Goal: Information Seeking & Learning: Learn about a topic

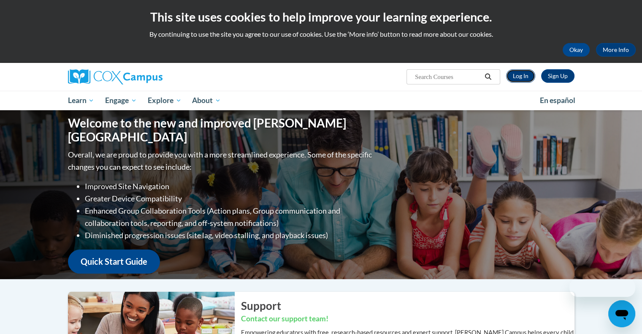
click at [518, 74] on link "Log In" at bounding box center [520, 75] width 29 height 13
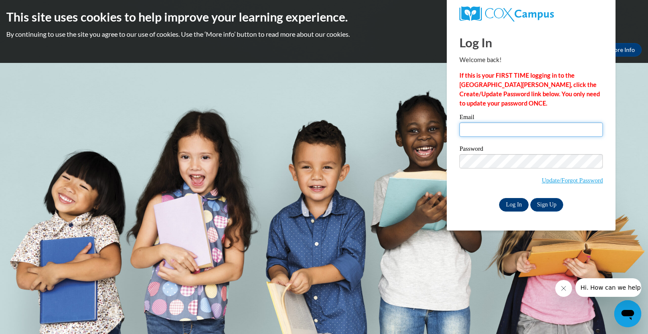
type input "gina.altenburg@wfbschools.com"
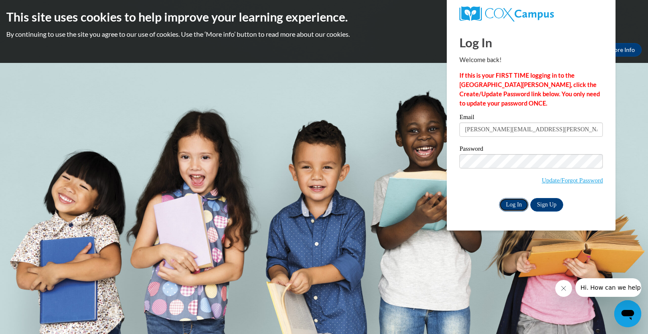
click at [515, 203] on input "Log In" at bounding box center [514, 204] width 30 height 13
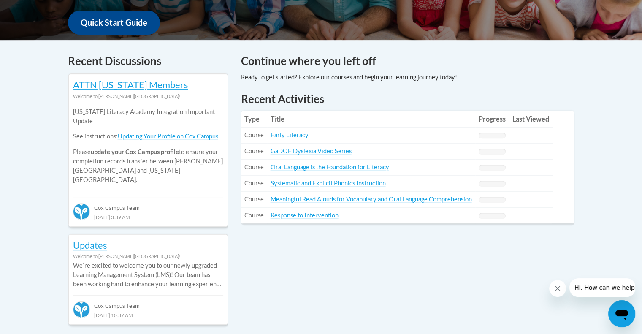
scroll to position [320, 0]
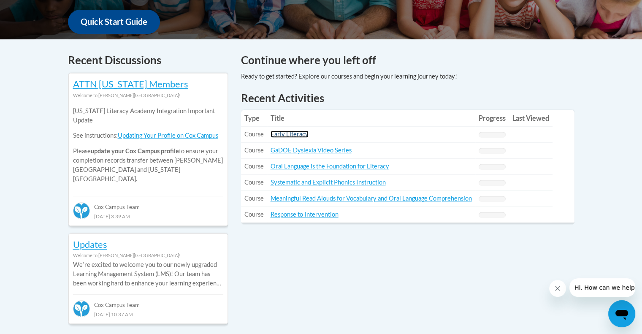
click at [291, 133] on link "Early Literacy" at bounding box center [289, 133] width 38 height 7
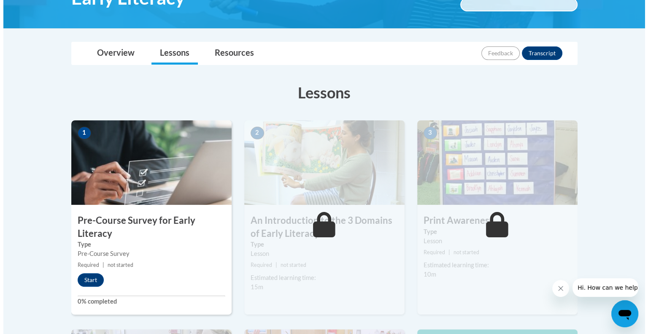
scroll to position [176, 0]
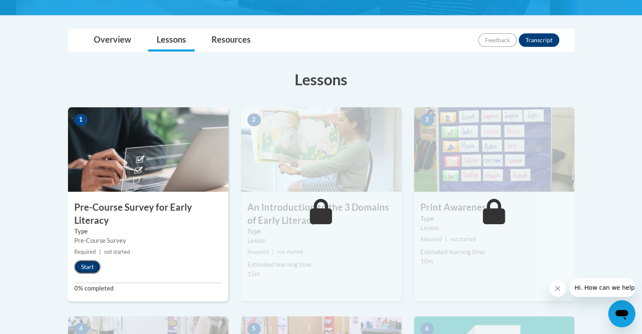
click at [86, 266] on button "Start" at bounding box center [87, 266] width 26 height 13
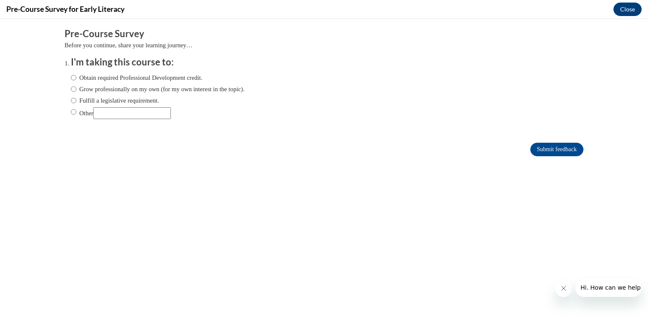
scroll to position [0, 0]
click at [71, 102] on input "Fulfill a legislative requirement." at bounding box center [73, 100] width 5 height 9
radio input "true"
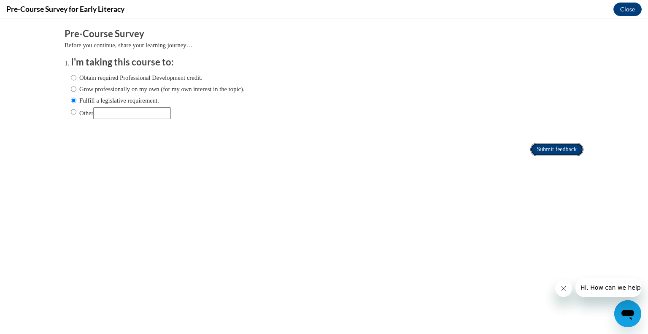
click at [552, 147] on input "Submit feedback" at bounding box center [556, 149] width 53 height 13
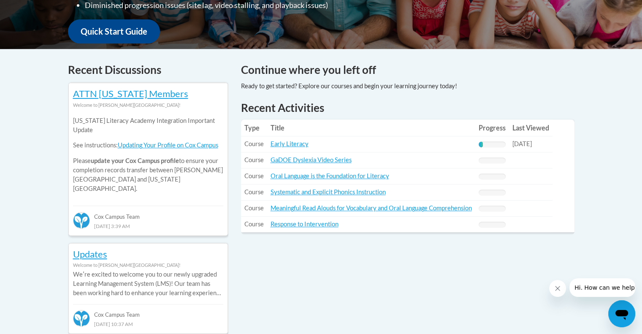
scroll to position [311, 0]
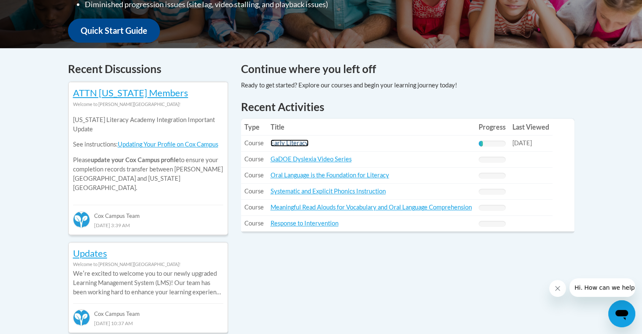
click at [285, 143] on link "Early Literacy" at bounding box center [289, 142] width 38 height 7
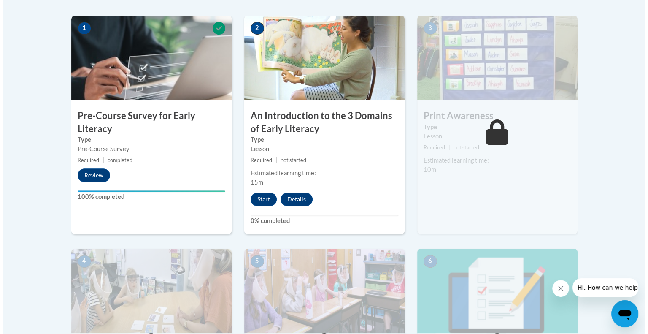
scroll to position [269, 0]
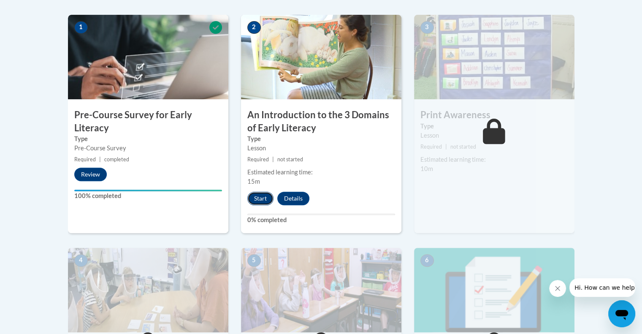
click at [256, 195] on button "Start" at bounding box center [260, 198] width 26 height 13
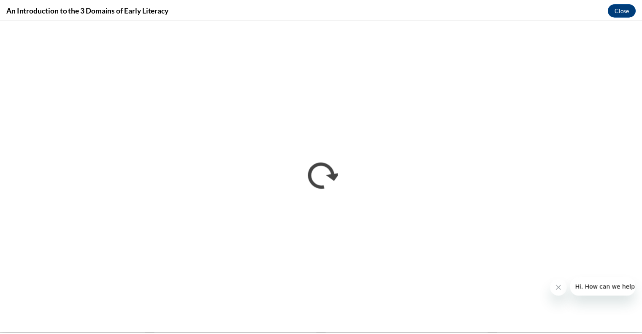
scroll to position [0, 0]
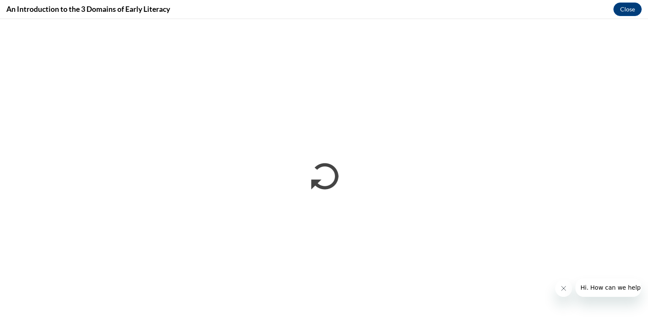
click at [560, 285] on icon "Close message from company" at bounding box center [563, 288] width 7 height 7
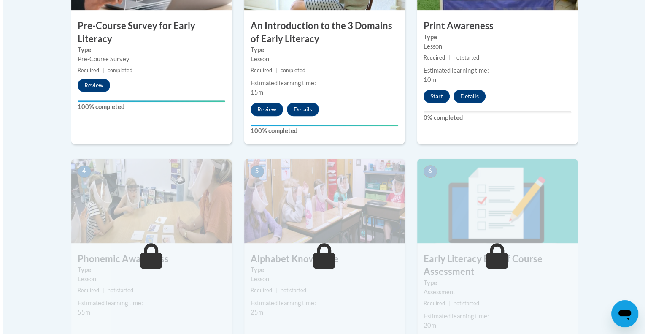
scroll to position [359, 0]
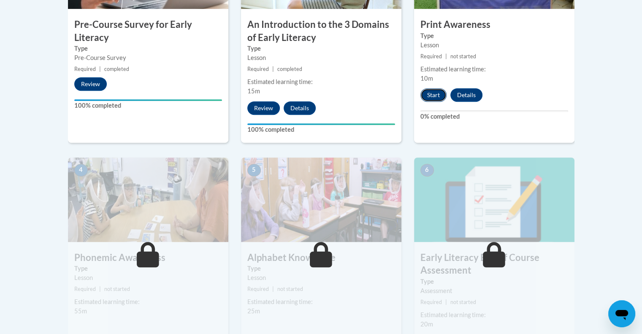
click at [437, 89] on button "Start" at bounding box center [433, 94] width 26 height 13
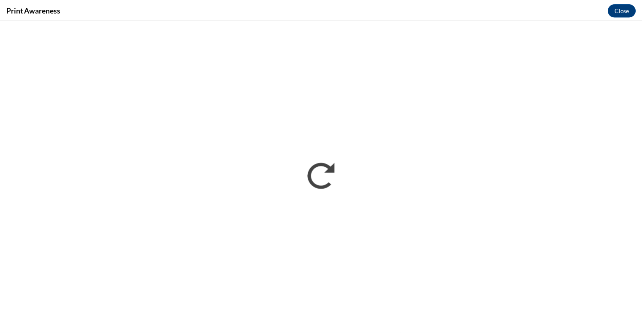
scroll to position [0, 0]
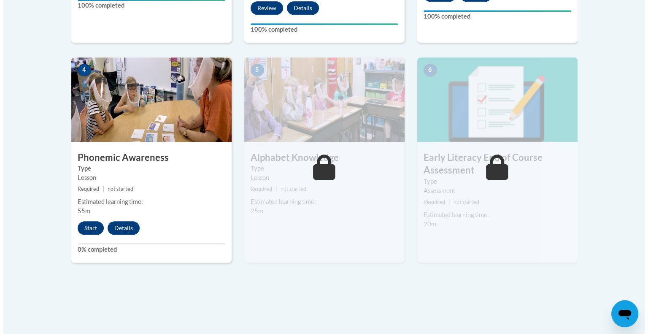
scroll to position [465, 0]
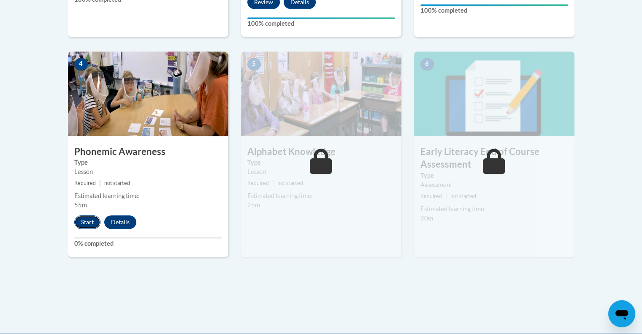
click at [79, 220] on button "Start" at bounding box center [87, 221] width 26 height 13
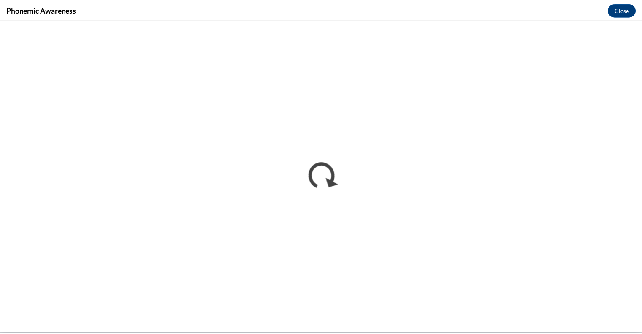
scroll to position [0, 0]
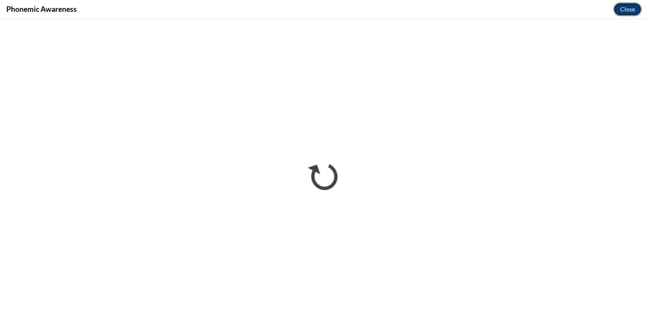
click at [625, 6] on button "Close" at bounding box center [627, 9] width 28 height 13
